Goal: Task Accomplishment & Management: Use online tool/utility

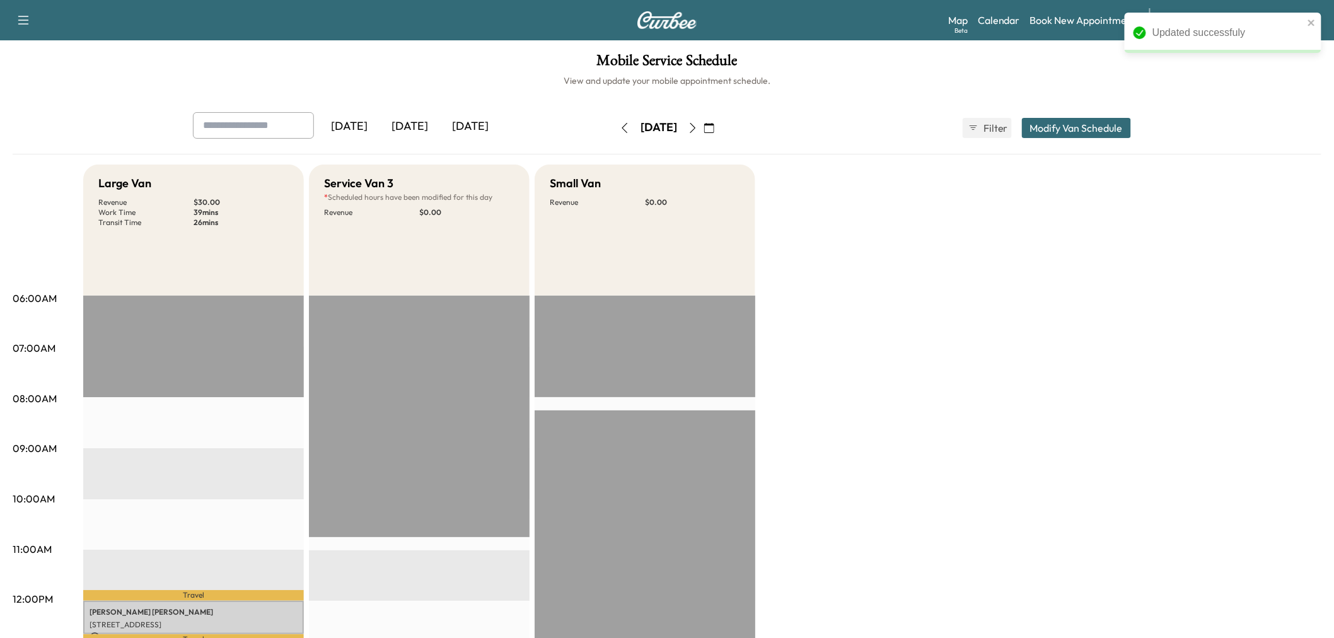
click at [400, 129] on div "[DATE]" at bounding box center [410, 126] width 61 height 29
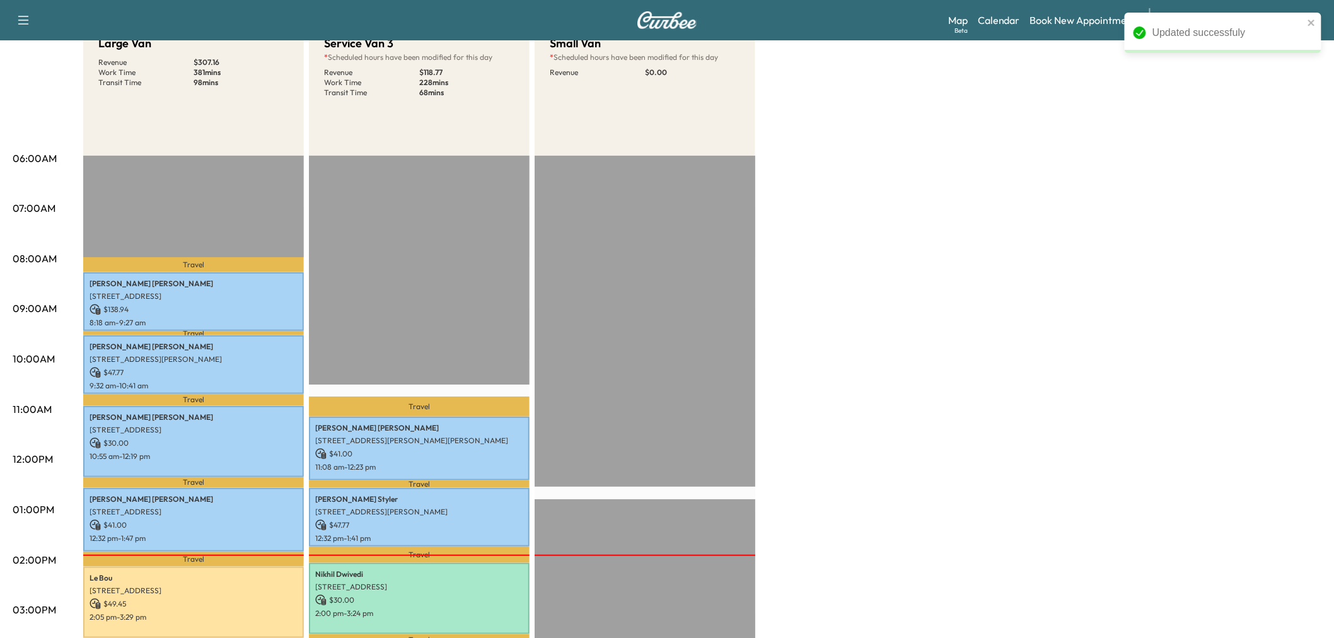
scroll to position [350, 0]
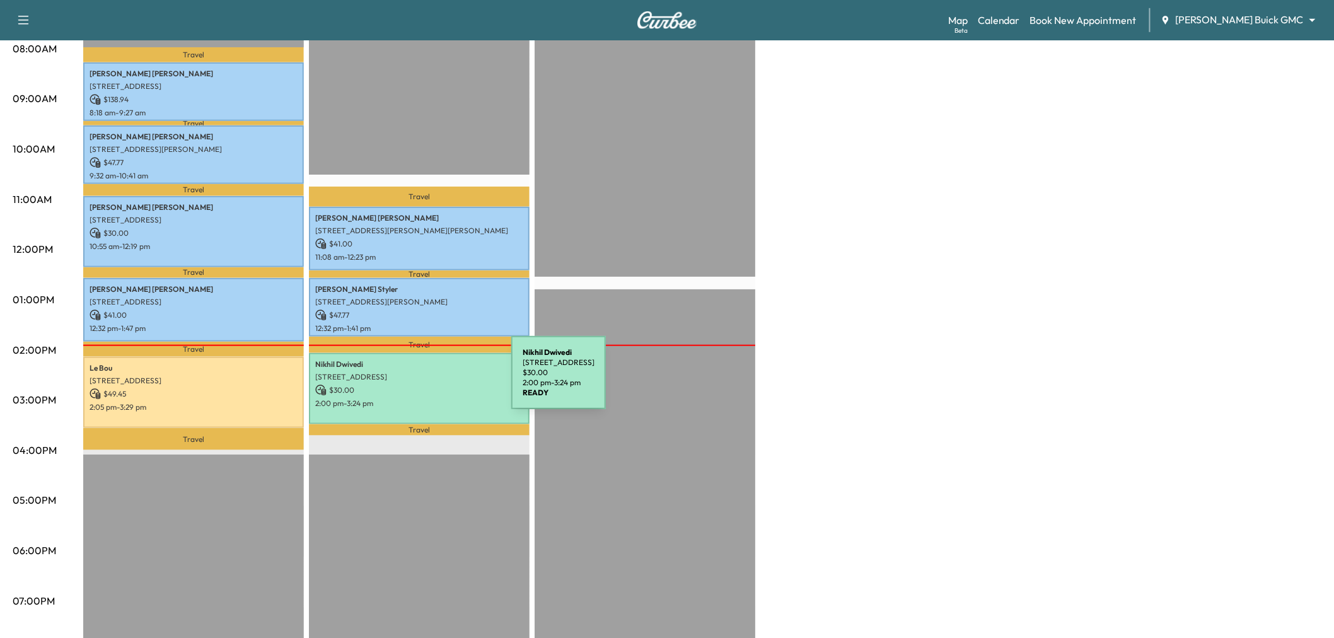
click at [417, 385] on p "$ 30.00" at bounding box center [419, 390] width 208 height 11
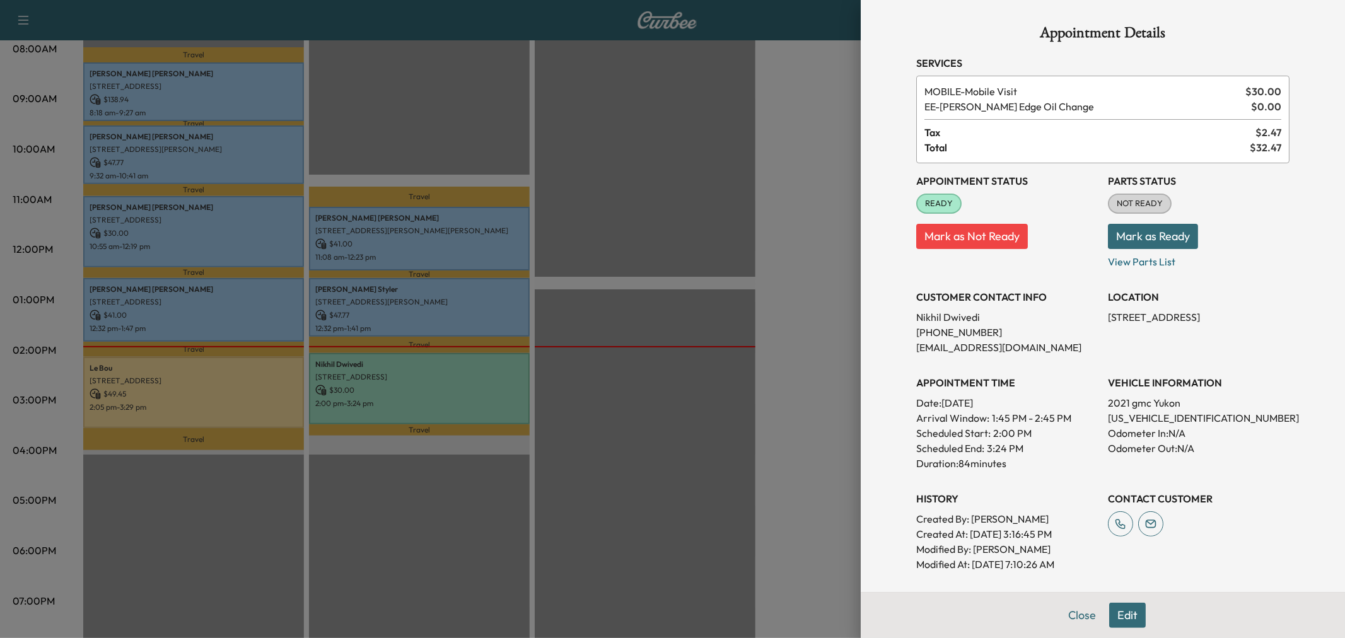
click at [644, 358] on div at bounding box center [672, 319] width 1345 height 638
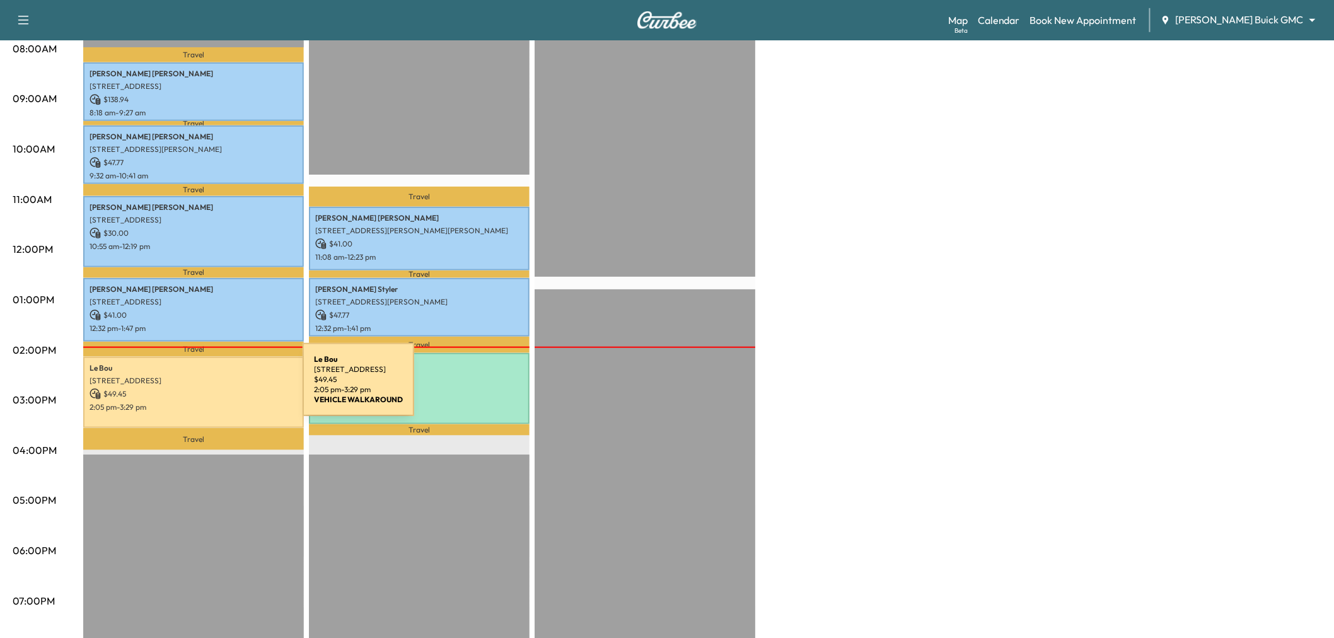
click at [208, 388] on p "$ 49.45" at bounding box center [194, 393] width 208 height 11
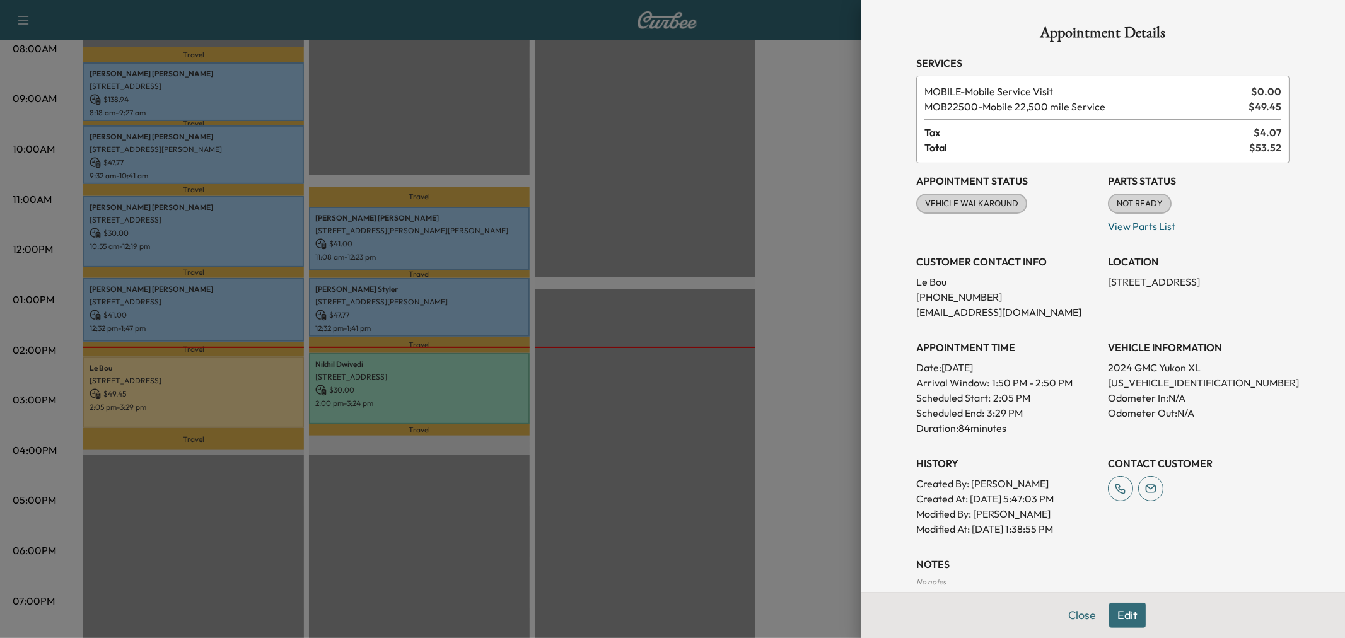
click at [644, 373] on div at bounding box center [672, 319] width 1345 height 638
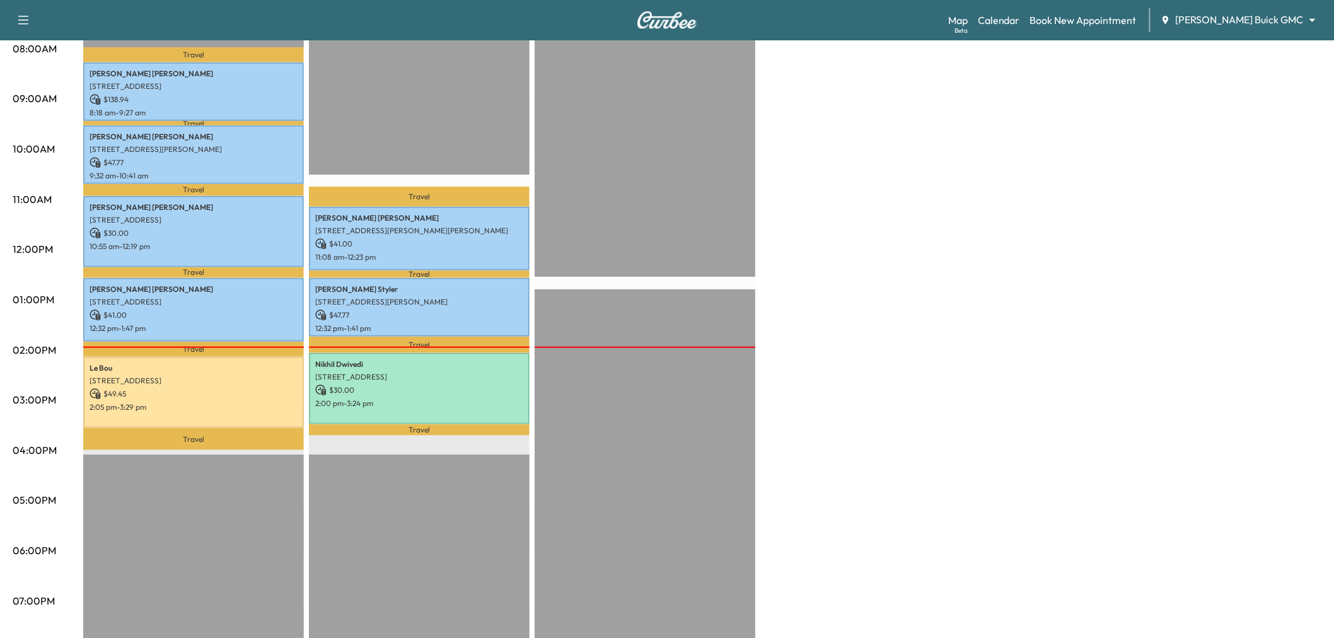
scroll to position [0, 0]
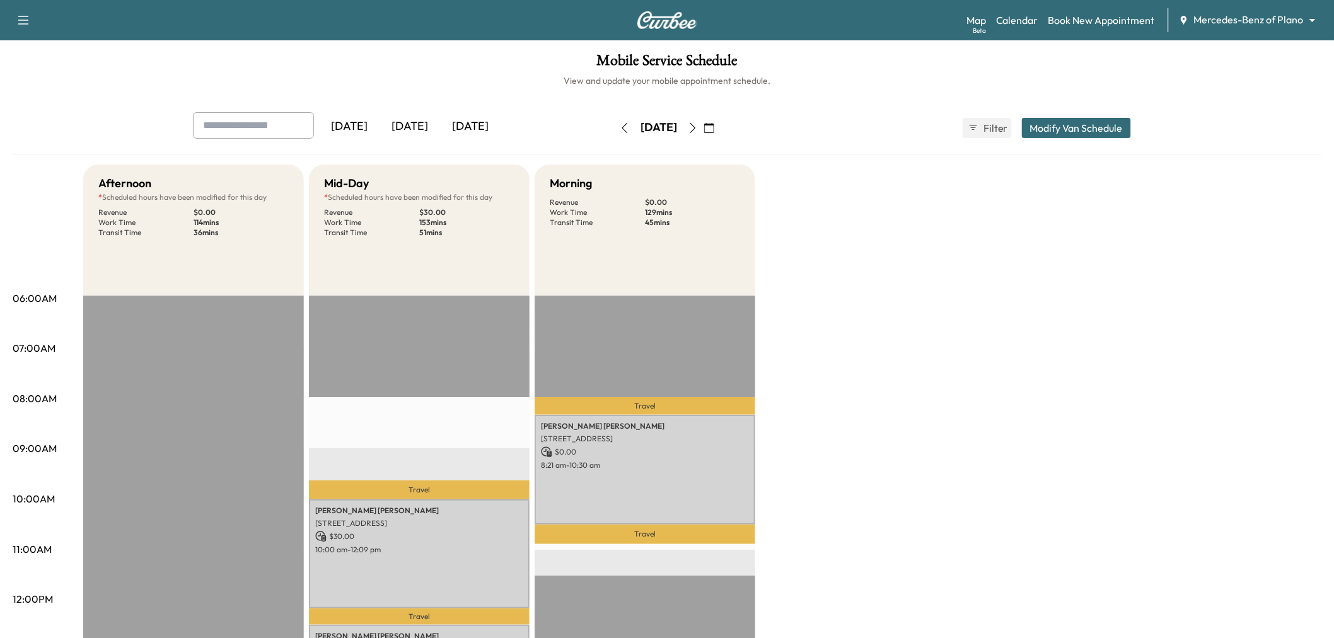
click at [406, 123] on div "[DATE]" at bounding box center [410, 126] width 61 height 29
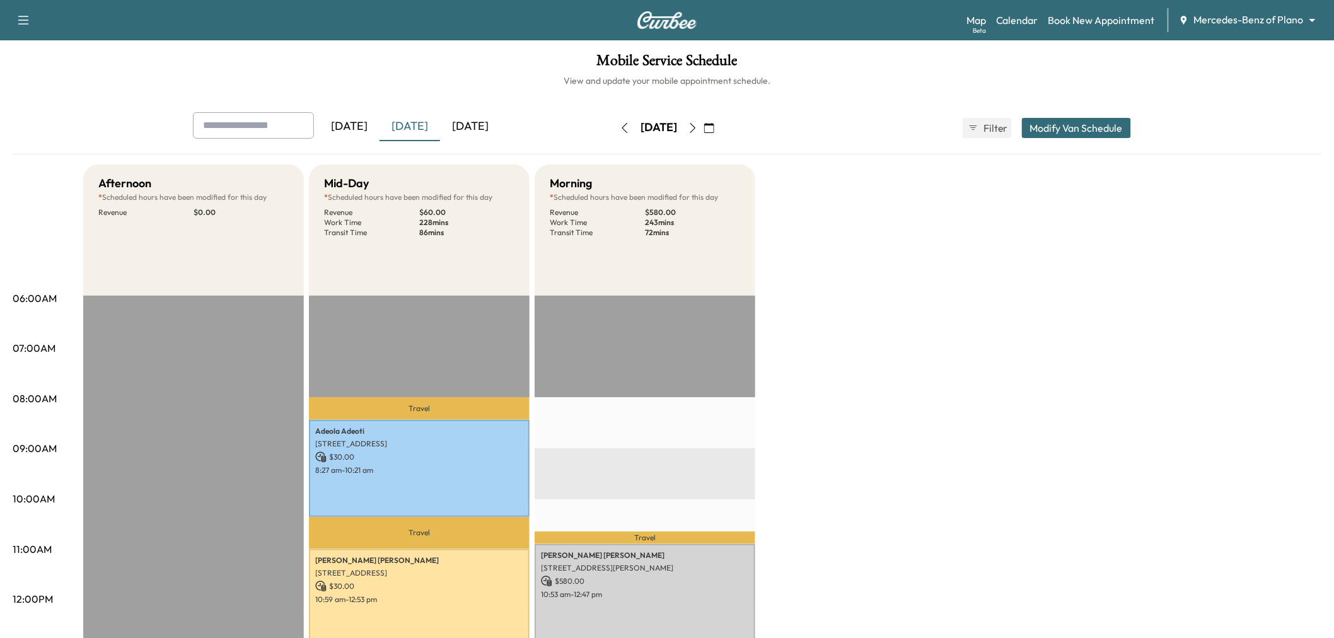
scroll to position [210, 0]
